Goal: Task Accomplishment & Management: Use online tool/utility

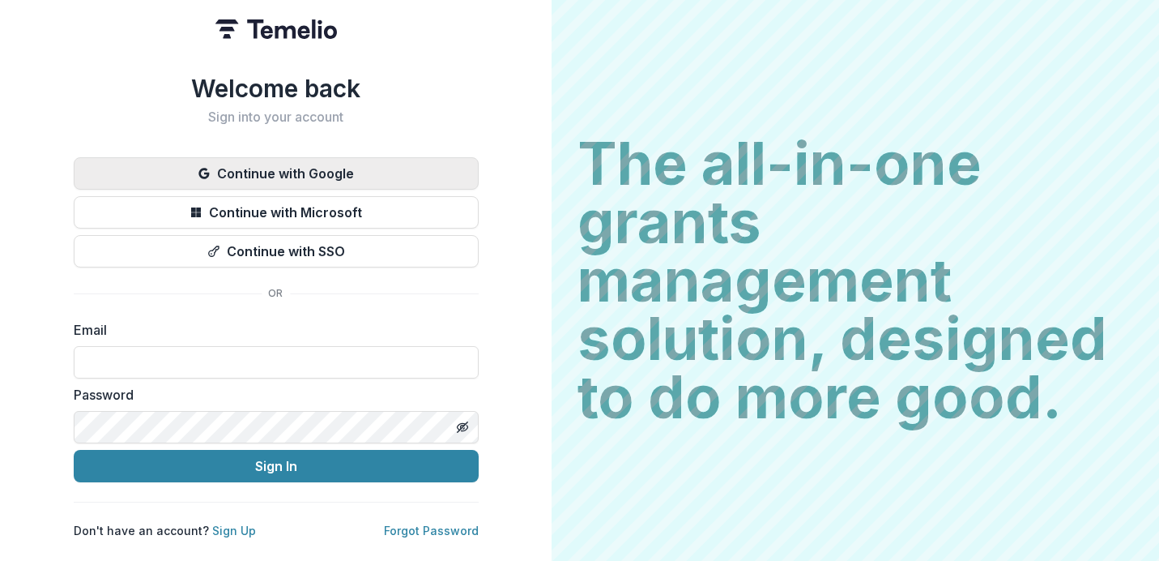
click at [468, 165] on button "Continue with Google" at bounding box center [276, 173] width 405 height 32
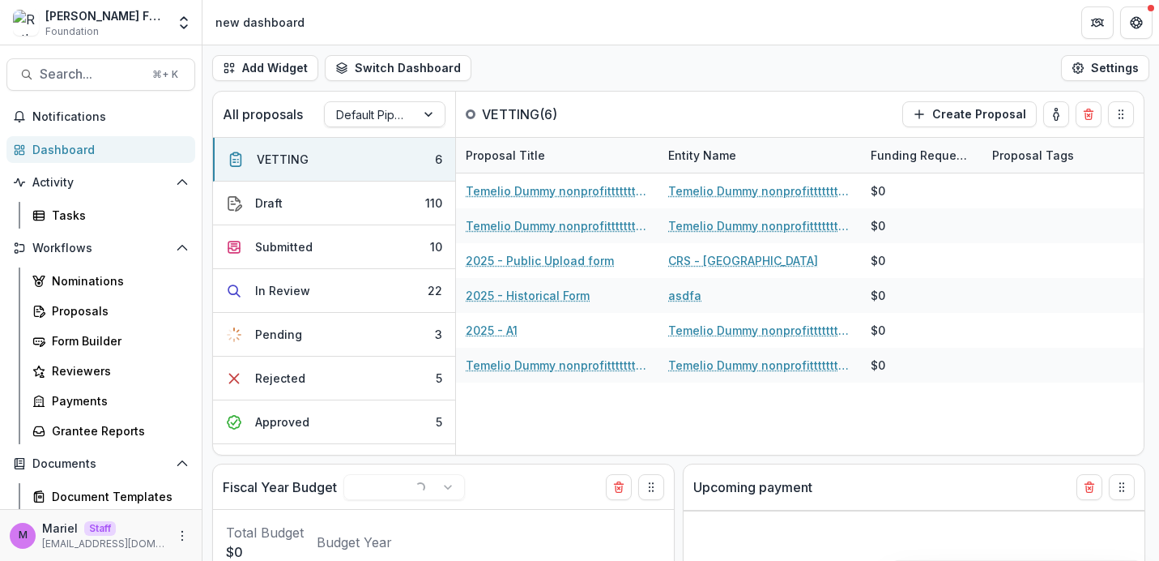
select select "******"
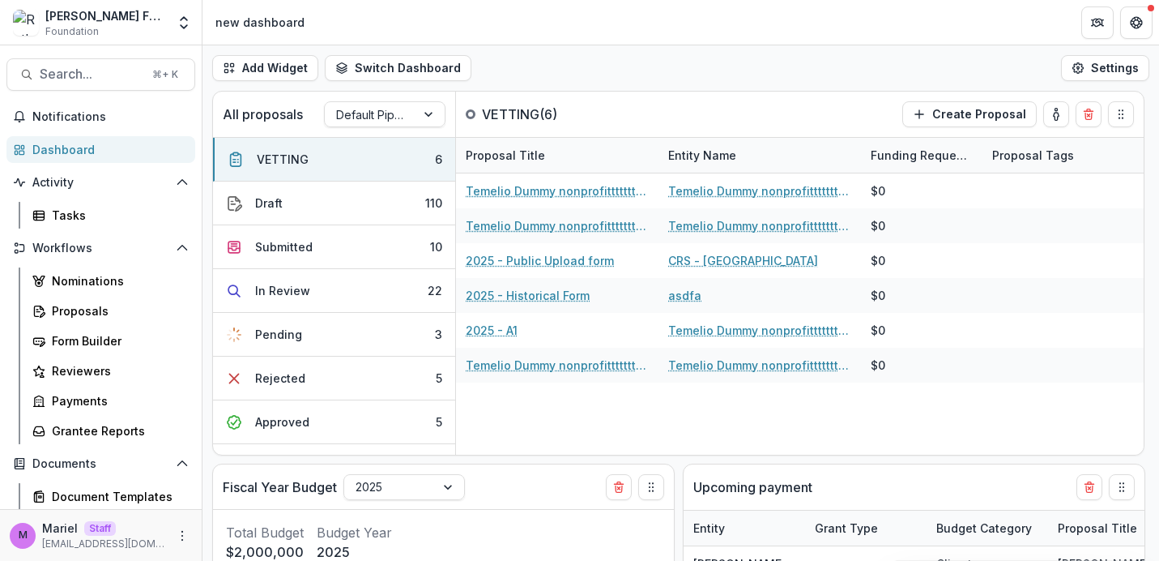
select select "******"
